Goal: Information Seeking & Learning: Learn about a topic

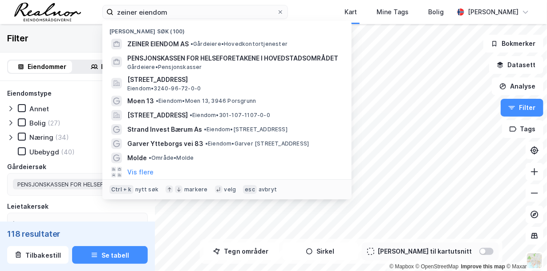
click at [100, 0] on html "zeiner eiendom Nylige søk (100) ZEINER EIENDOM AS • Gårdeiere • Hovedkontortjen…" at bounding box center [273, 135] width 547 height 271
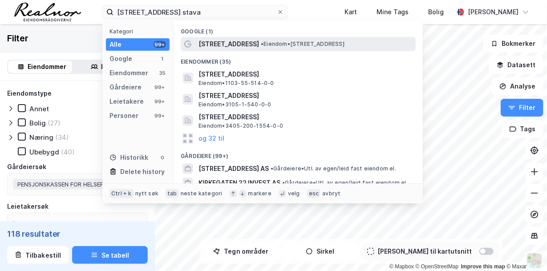
click at [295, 44] on span "• Eiendom • [STREET_ADDRESS]" at bounding box center [303, 43] width 84 height 7
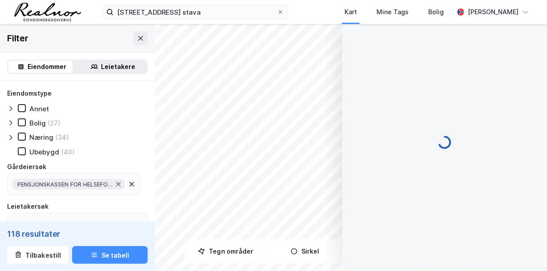
scroll to position [2, 0]
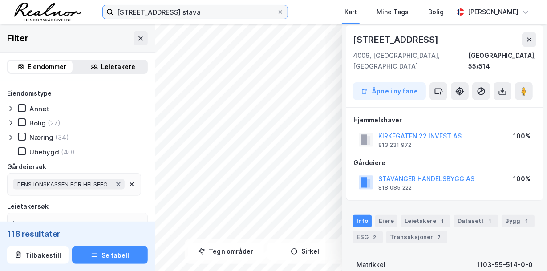
click at [185, 16] on input "[STREET_ADDRESS] stava" at bounding box center [194, 11] width 163 height 13
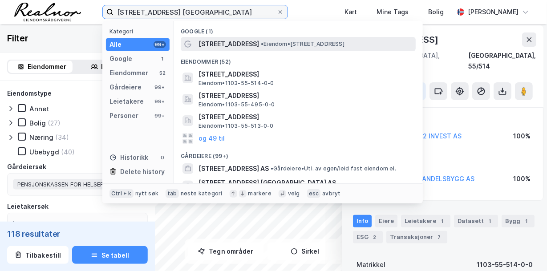
type input "[STREET_ADDRESS] [GEOGRAPHIC_DATA]"
click at [224, 42] on span "[STREET_ADDRESS]" at bounding box center [228, 44] width 60 height 11
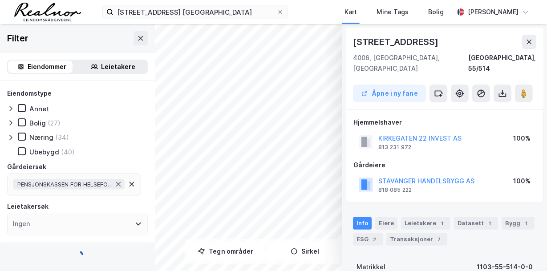
scroll to position [2, 0]
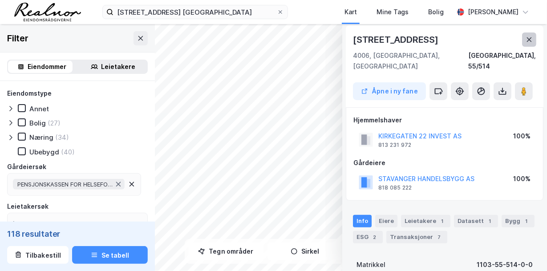
click at [531, 39] on icon at bounding box center [528, 39] width 7 height 7
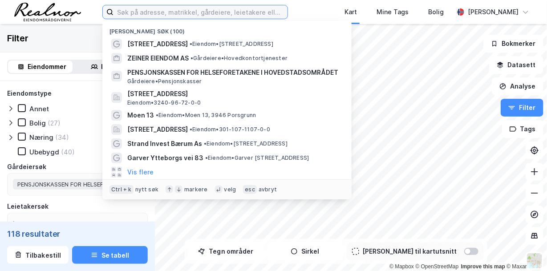
click at [170, 12] on input at bounding box center [200, 11] width 174 height 13
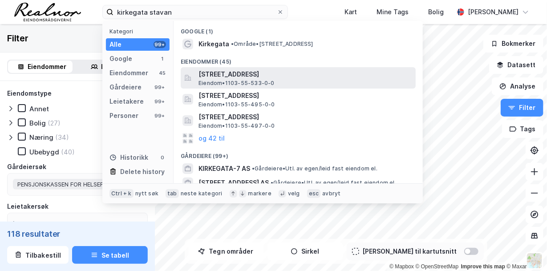
click at [234, 73] on span "[STREET_ADDRESS]" at bounding box center [304, 74] width 213 height 11
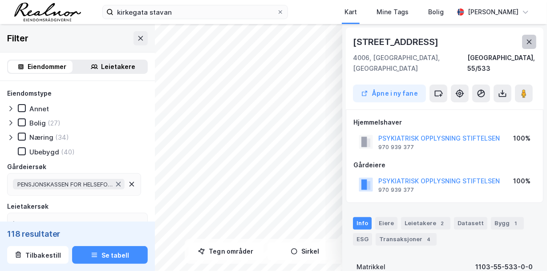
click at [530, 43] on icon at bounding box center [528, 41] width 7 height 7
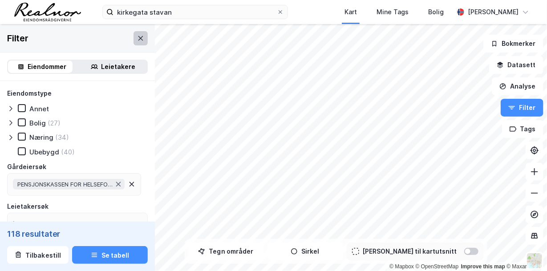
click at [137, 38] on icon at bounding box center [140, 38] width 7 height 7
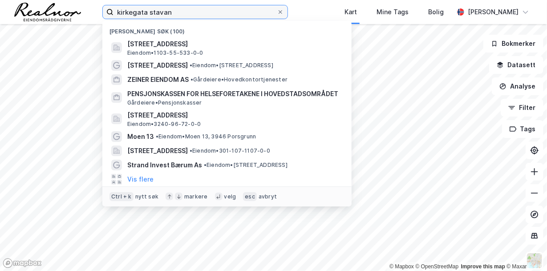
click at [174, 13] on input "kirkegata stavan" at bounding box center [194, 11] width 163 height 13
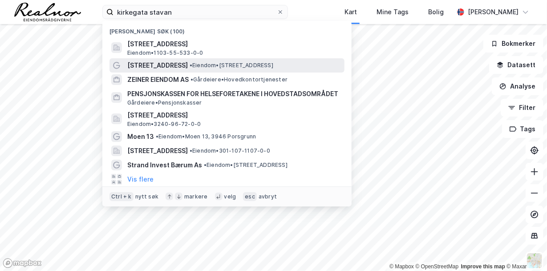
click at [210, 68] on span "• Eiendom • [STREET_ADDRESS]" at bounding box center [231, 65] width 84 height 7
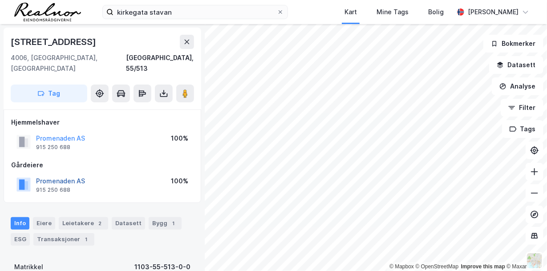
click at [0, 0] on button "Promenaden AS" at bounding box center [0, 0] width 0 height 0
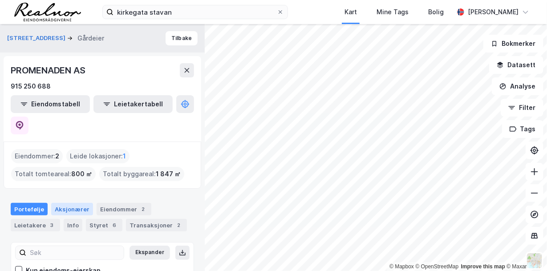
click at [72, 203] on div "Aksjonærer" at bounding box center [72, 209] width 42 height 12
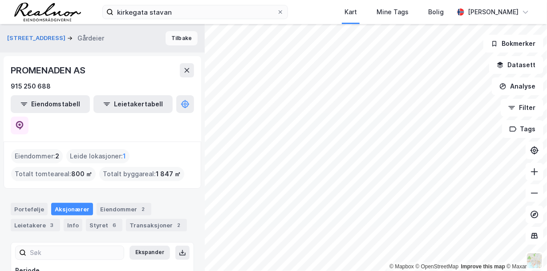
click at [170, 36] on button "Tilbake" at bounding box center [181, 38] width 32 height 14
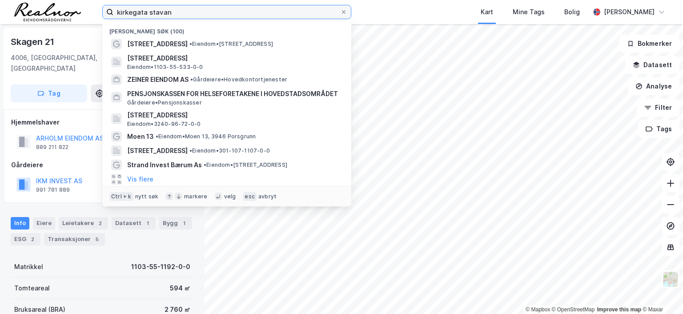
click at [177, 14] on input "kirkegata stavan" at bounding box center [226, 11] width 227 height 13
drag, startPoint x: 177, startPoint y: 14, endPoint x: 116, endPoint y: 11, distance: 61.9
click at [116, 11] on input "kirkegata stavan" at bounding box center [226, 11] width 227 height 13
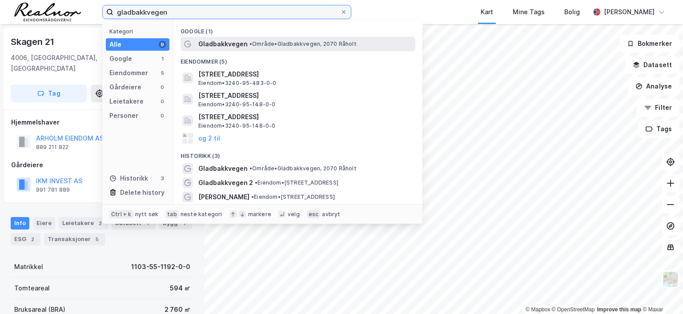
type input "gladbakkvegen"
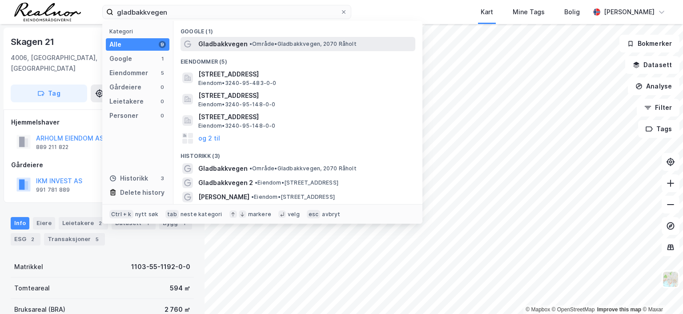
click at [252, 42] on span "•" at bounding box center [250, 43] width 3 height 7
